Goal: Information Seeking & Learning: Find contact information

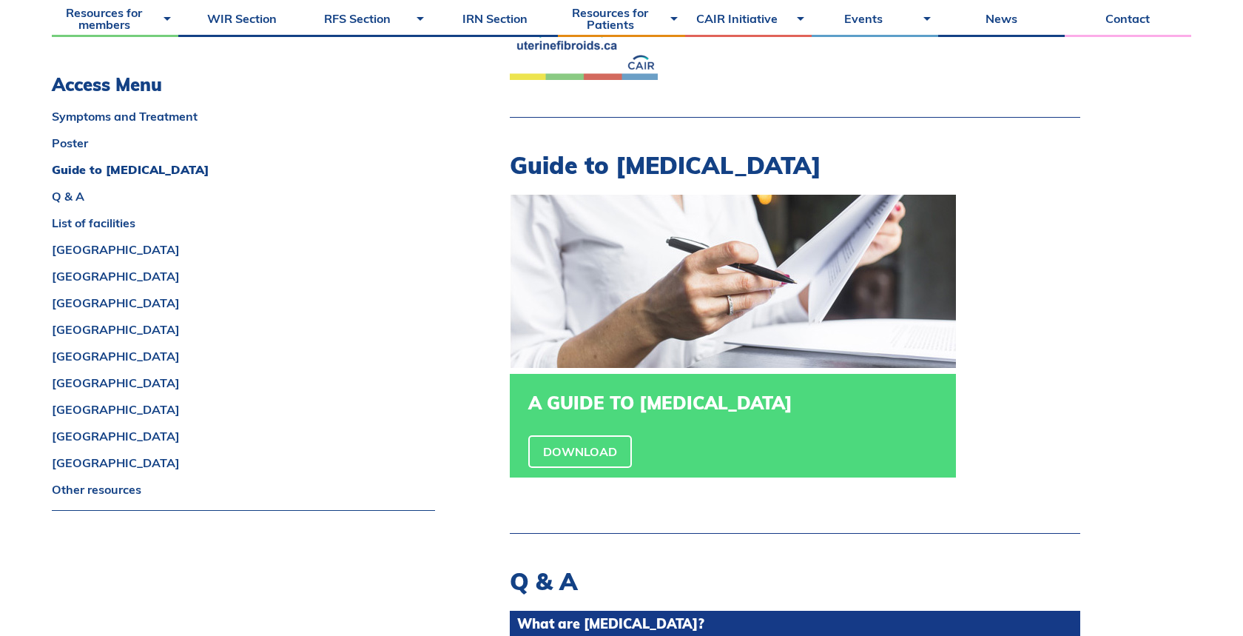
scroll to position [1050, 0]
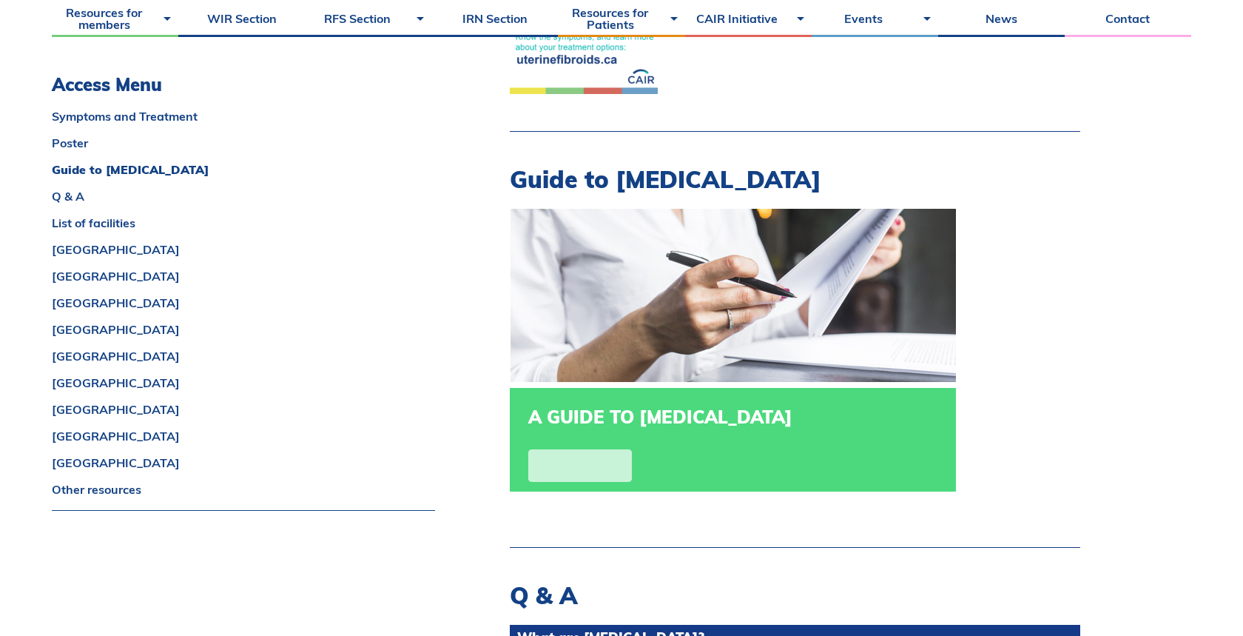
click at [629, 471] on link "Download" at bounding box center [580, 465] width 104 height 33
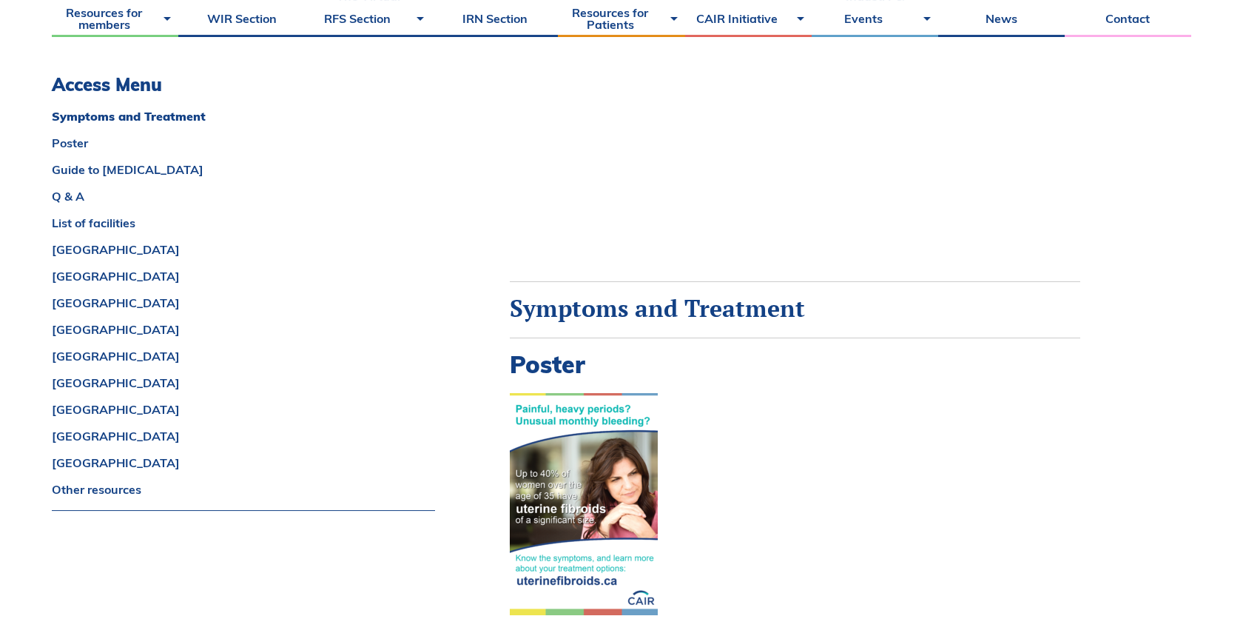
scroll to position [529, 0]
click at [67, 415] on link "Ontario" at bounding box center [243, 409] width 383 height 12
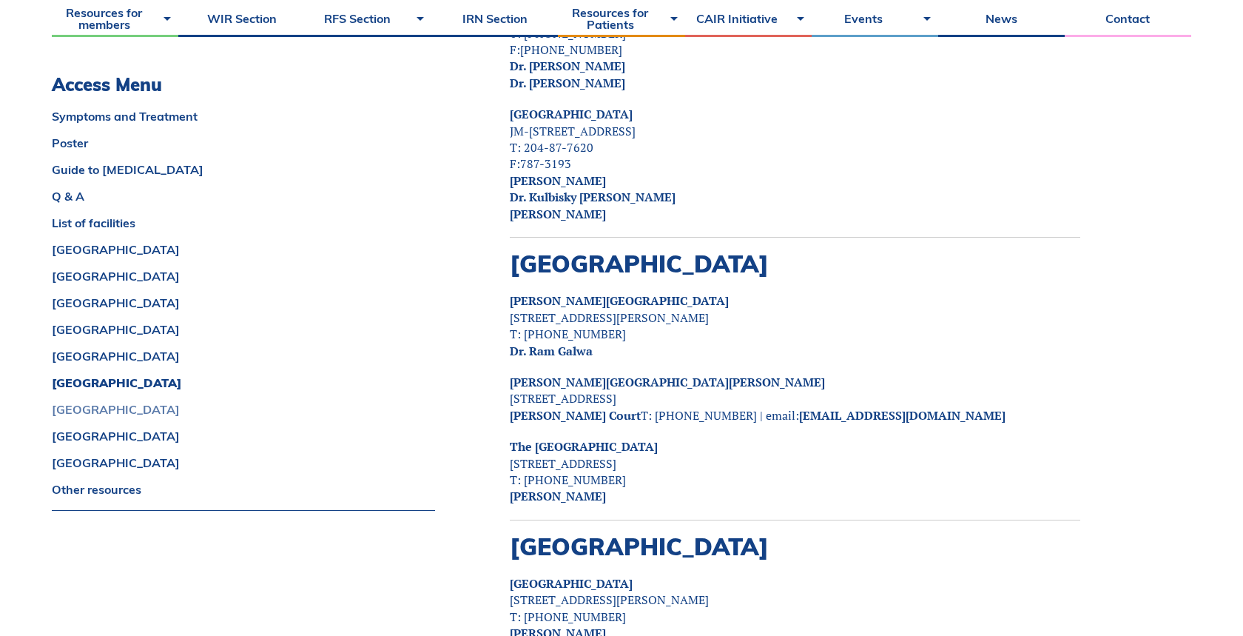
scroll to position [5225, 0]
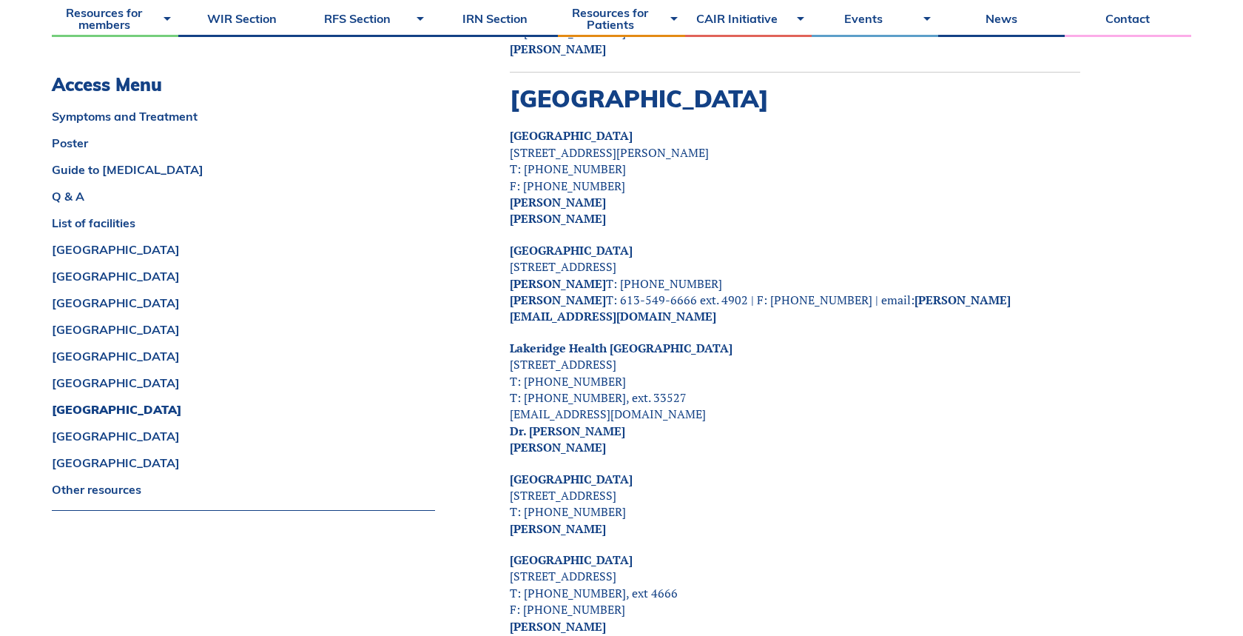
scroll to position [5248, 0]
drag, startPoint x: 611, startPoint y: 164, endPoint x: 486, endPoint y: 167, distance: 125.1
copy strong "[PERSON_NAME]"
click at [752, 164] on p "Humber River Hospital 1235 Wilson Ave, Toronto, M3M0B2 T: 416- 242-1000 F: 416-…" at bounding box center [795, 175] width 571 height 99
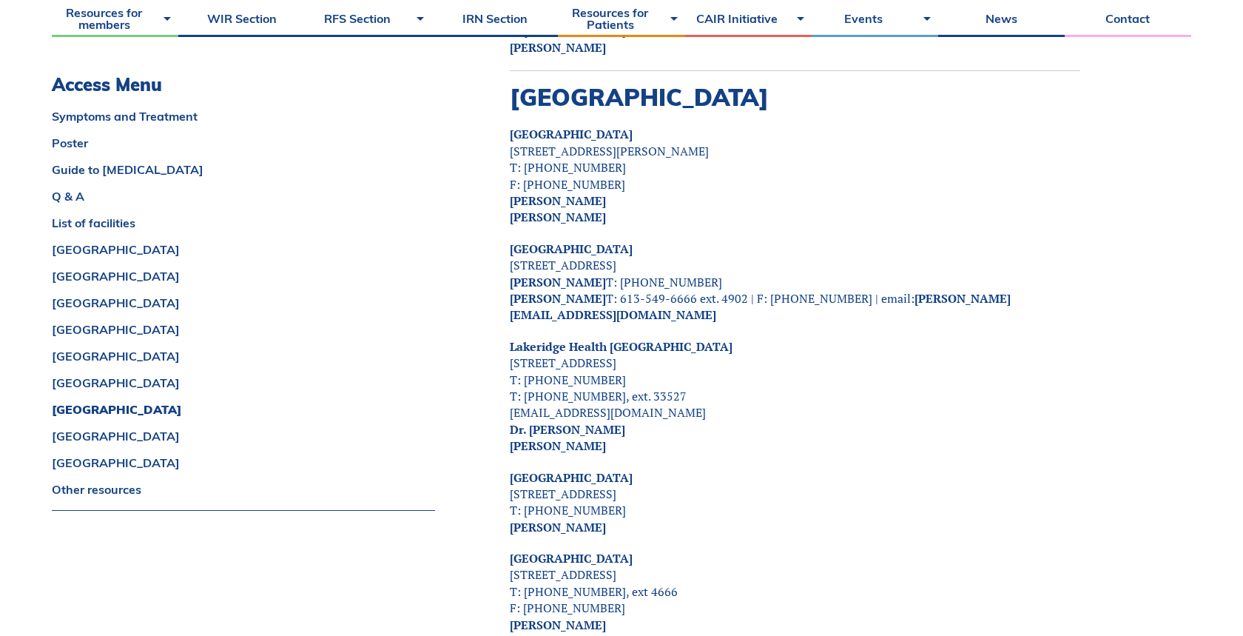
drag, startPoint x: 605, startPoint y: 189, endPoint x: 483, endPoint y: 92, distance: 156.4
click at [801, 152] on p "Humber River Hospital 1235 Wilson Ave, Toronto, M3M0B2 T: 416- 242-1000 F: 416-…" at bounding box center [795, 175] width 571 height 99
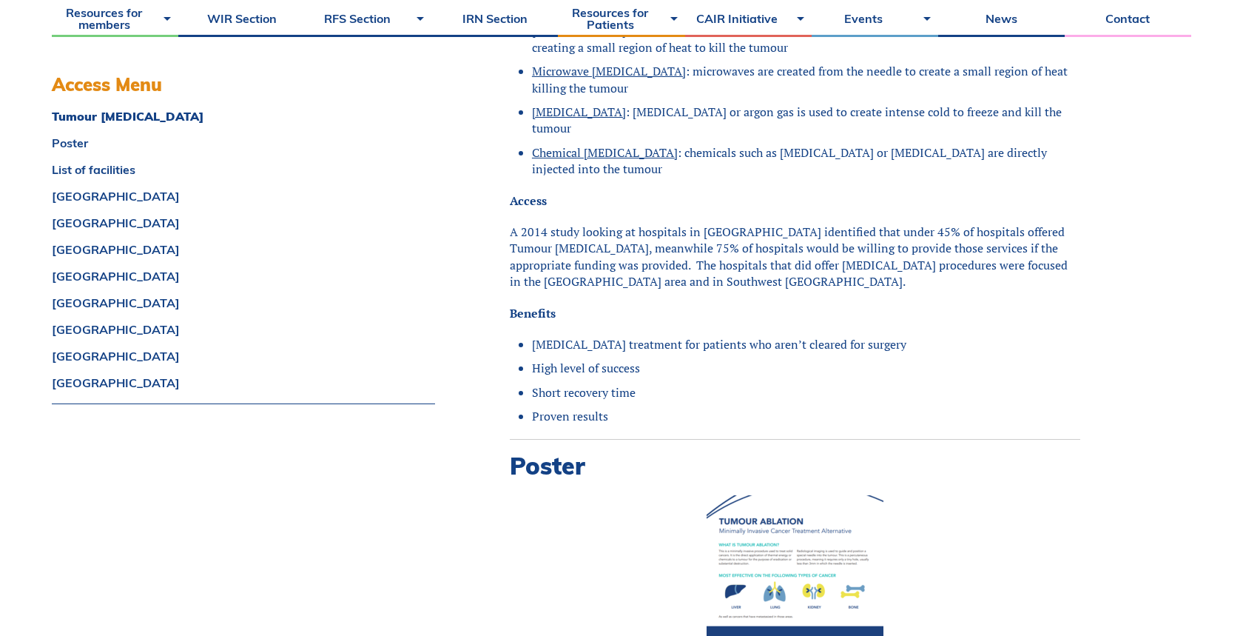
scroll to position [1359, 0]
